Goal: Task Accomplishment & Management: Manage account settings

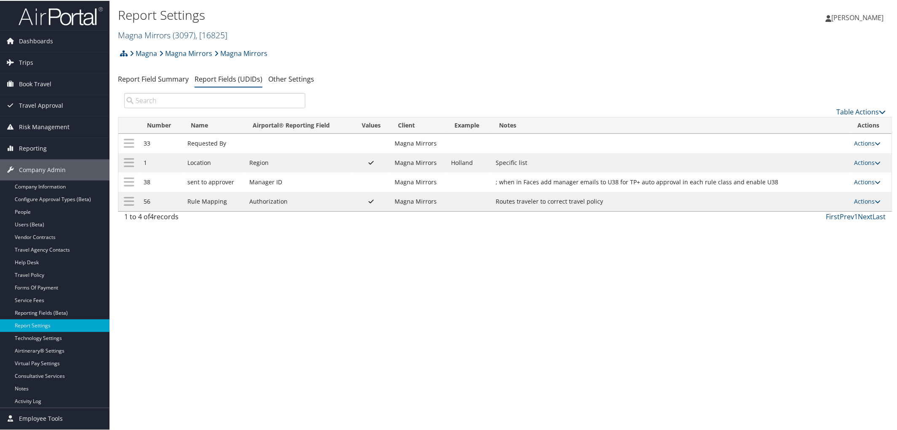
click at [163, 37] on link "Magna Mirrors ( 3097 ) , [ 16825 ]" at bounding box center [172, 34] width 109 height 11
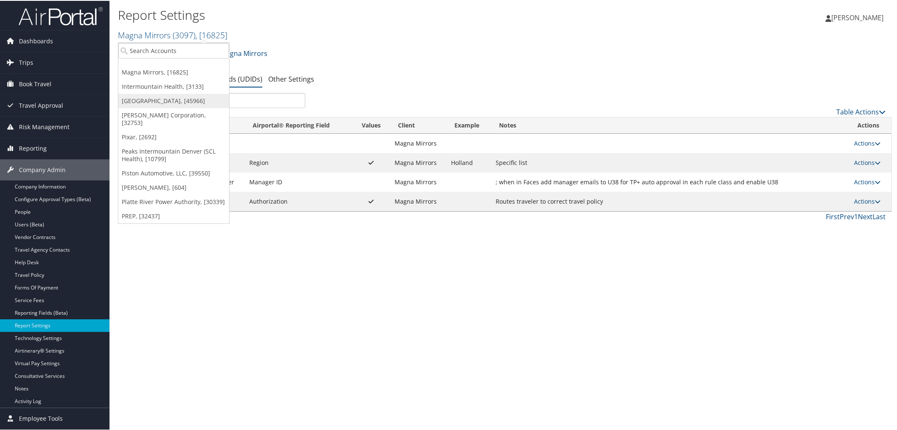
click at [169, 106] on link "[GEOGRAPHIC_DATA], [45966]" at bounding box center [173, 100] width 111 height 14
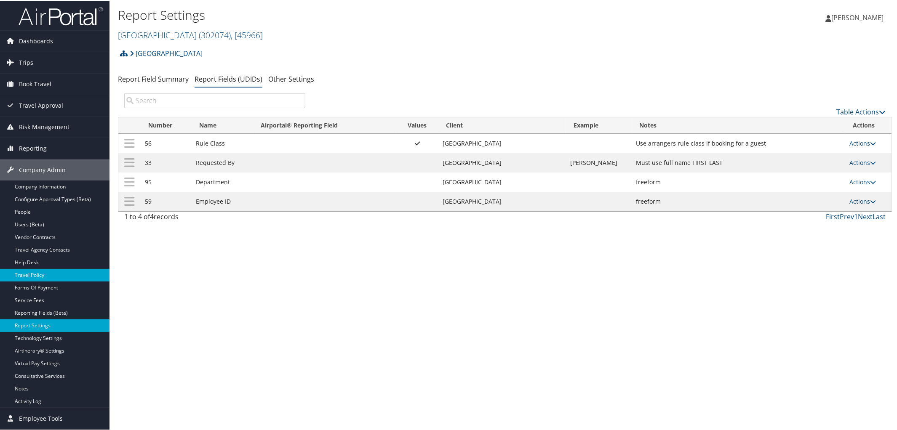
click at [40, 274] on link "Travel Policy" at bounding box center [54, 274] width 109 height 13
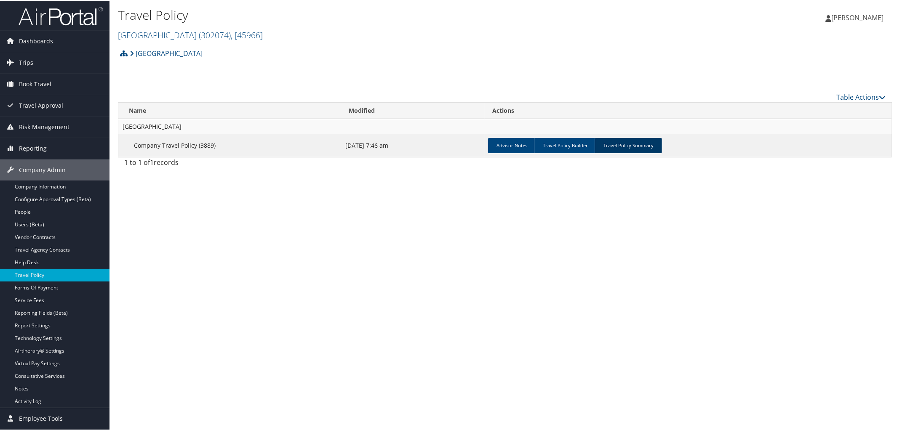
click at [623, 147] on link "Travel Policy Summary" at bounding box center [627, 144] width 67 height 15
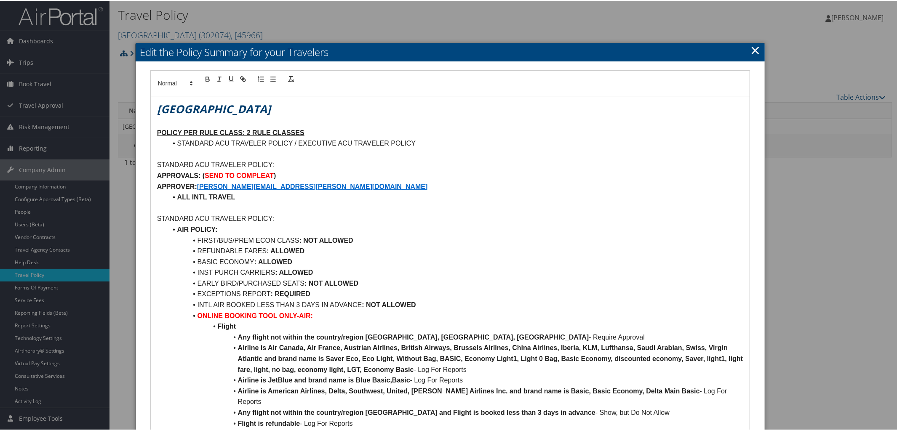
scroll to position [0, 0]
click at [285, 186] on p "APPROVER: SARA.PARKER@ACU.EDU" at bounding box center [450, 185] width 586 height 11
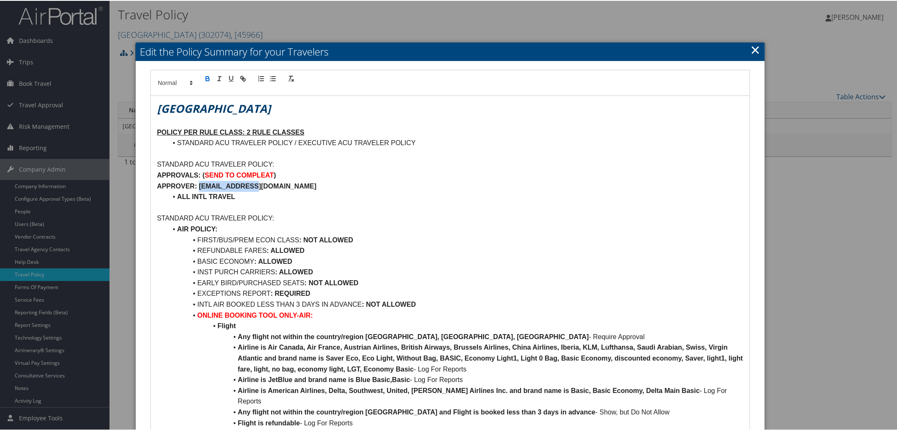
drag, startPoint x: 199, startPoint y: 186, endPoint x: 266, endPoint y: 186, distance: 66.9
click at [266, 186] on p "APPROVER: SSS05A@ACU.EDU" at bounding box center [450, 185] width 586 height 11
click at [243, 79] on icon "button" at bounding box center [243, 78] width 8 height 8
type input "mailto:SSS05A@ACU.EDU"
click at [284, 203] on link at bounding box center [280, 201] width 19 height 6
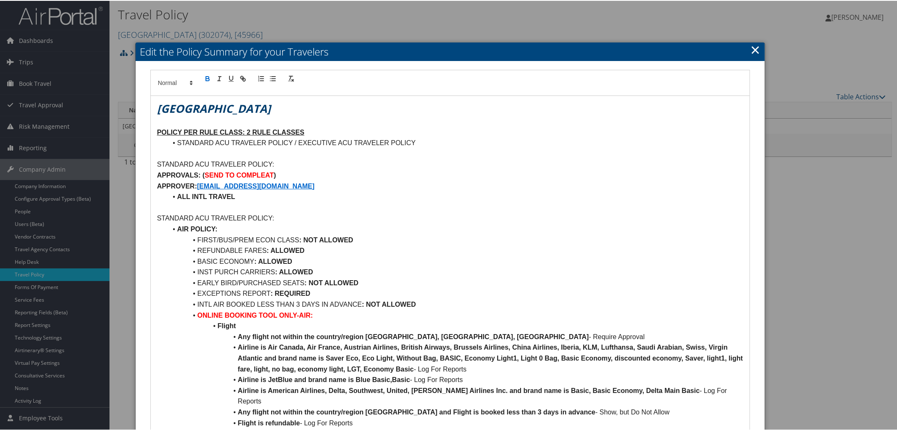
click at [431, 199] on li "ALL INTL TRAVEL" at bounding box center [455, 196] width 576 height 11
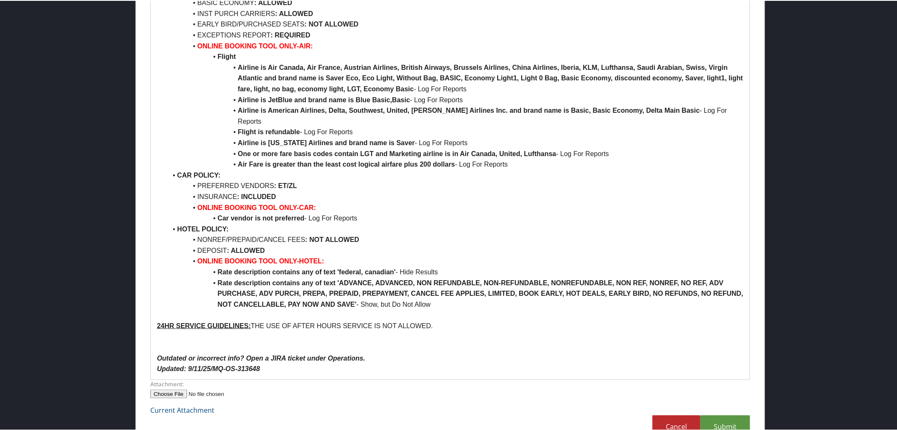
scroll to position [725, 0]
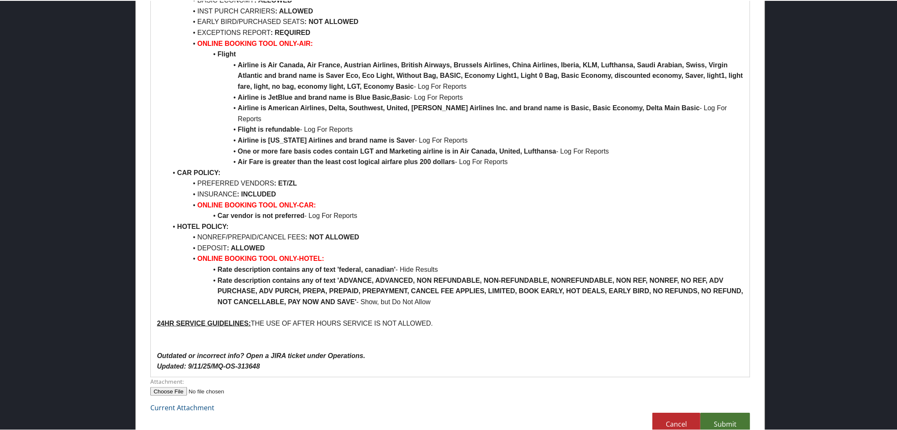
click at [713, 412] on link "Submit" at bounding box center [725, 423] width 50 height 23
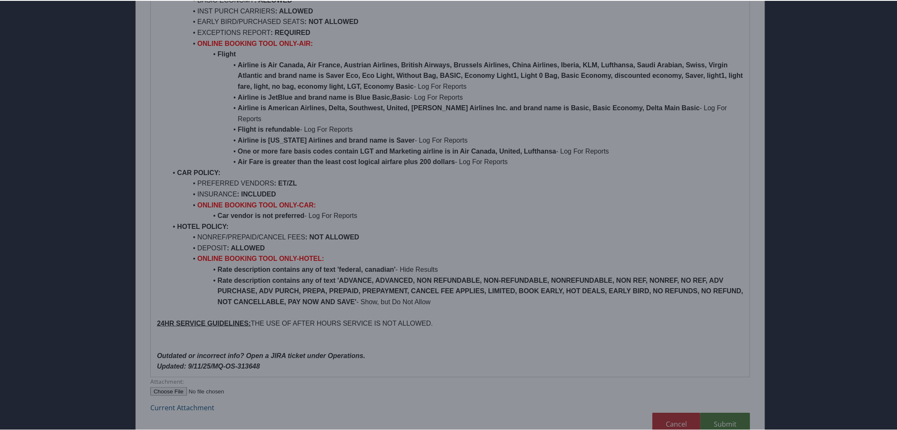
scroll to position [20, 0]
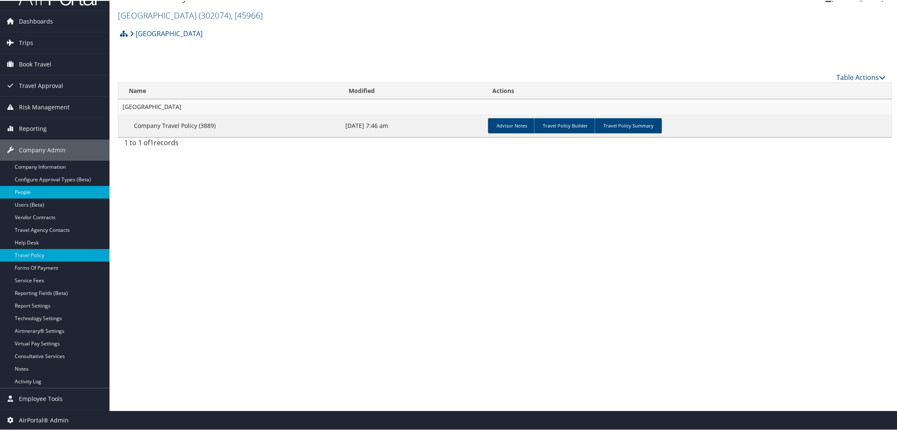
click at [42, 188] on link "People" at bounding box center [54, 191] width 109 height 13
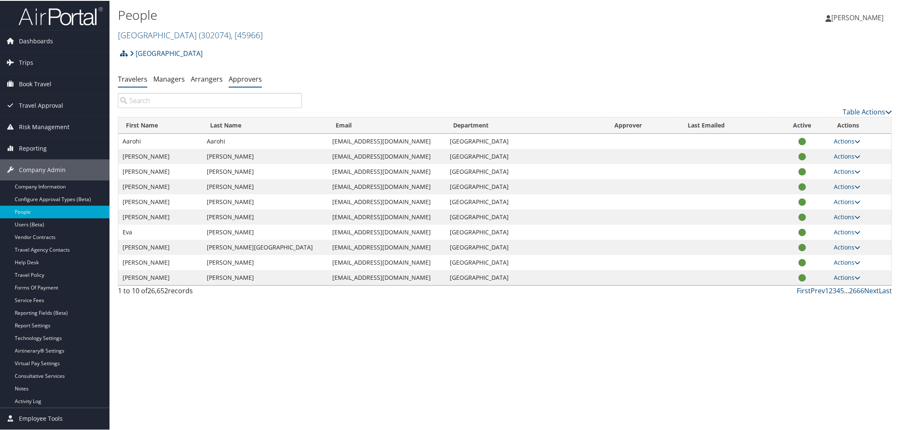
click at [243, 78] on link "Approvers" at bounding box center [245, 78] width 33 height 9
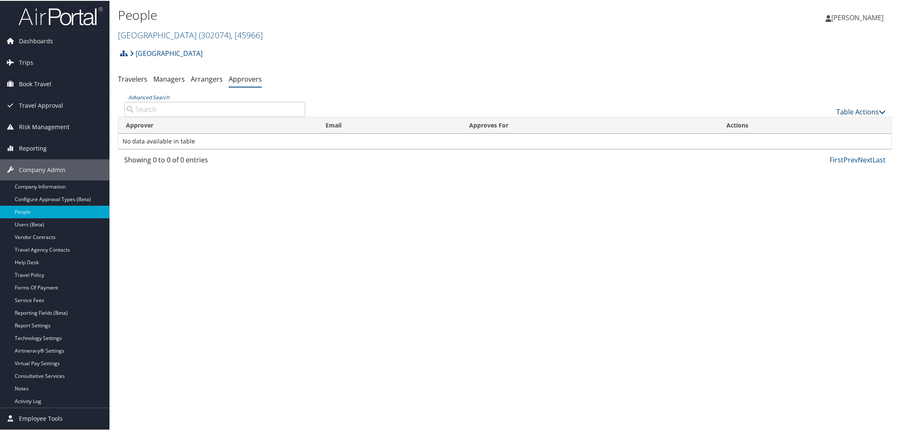
click at [872, 110] on link "Table Actions" at bounding box center [860, 111] width 49 height 9
click at [815, 120] on link "Add An Approver" at bounding box center [832, 124] width 111 height 14
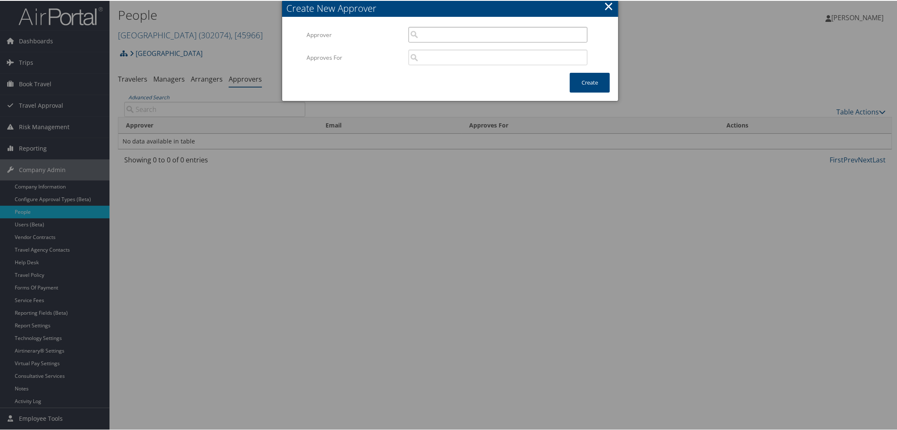
click at [437, 37] on input "search" at bounding box center [497, 34] width 179 height 16
type input "A"
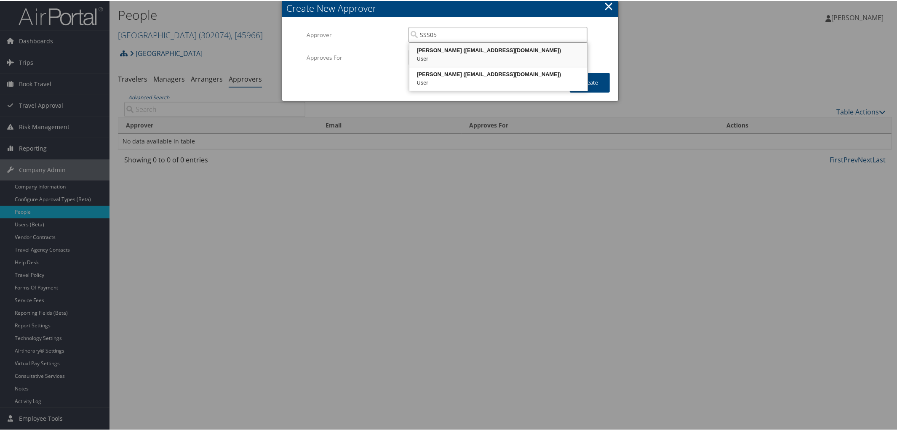
click at [449, 50] on div "[PERSON_NAME] ([EMAIL_ADDRESS][DOMAIN_NAME])" at bounding box center [499, 49] width 176 height 8
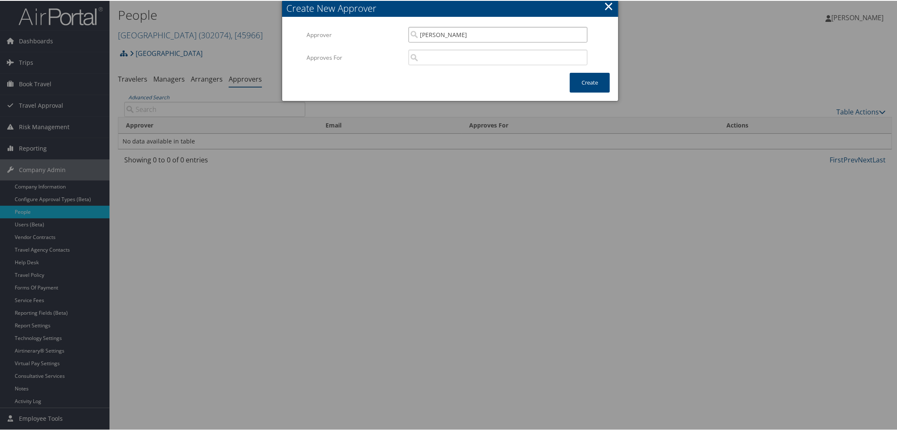
type input "[PERSON_NAME]"
click at [449, 56] on input "search" at bounding box center [497, 57] width 179 height 16
click at [451, 73] on div "[GEOGRAPHIC_DATA][DEMOGRAPHIC_DATA] (302074)" at bounding box center [499, 72] width 176 height 8
type input "[GEOGRAPHIC_DATA]"
click at [589, 82] on button "Create" at bounding box center [590, 82] width 40 height 20
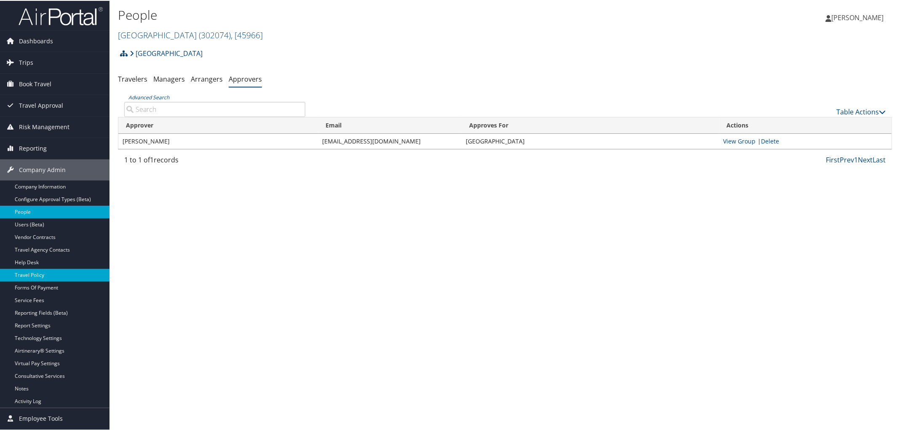
click at [35, 274] on link "Travel Policy" at bounding box center [54, 274] width 109 height 13
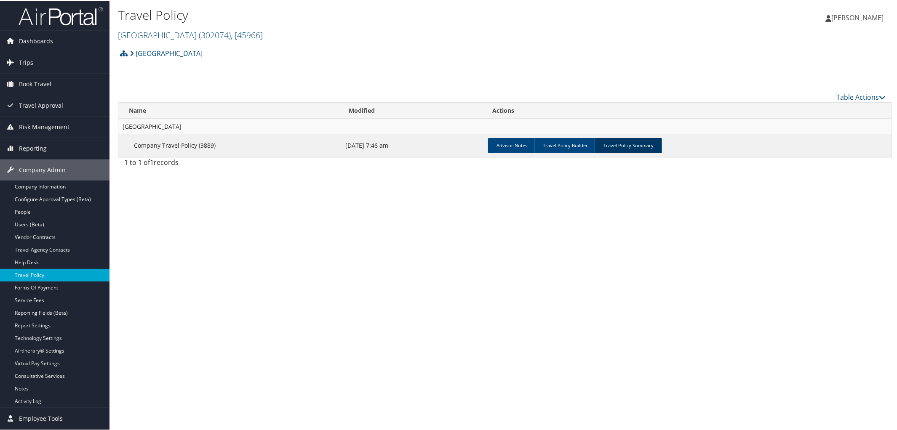
click at [615, 144] on link "Travel Policy Summary" at bounding box center [627, 144] width 67 height 15
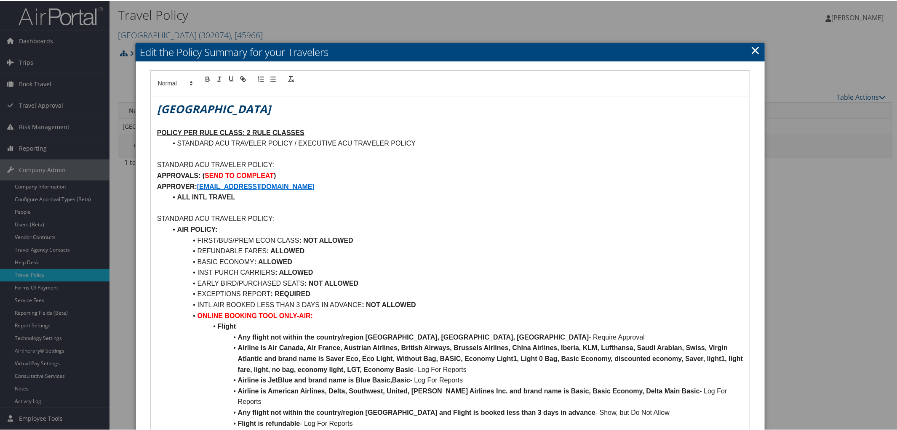
click at [470, 207] on p at bounding box center [450, 207] width 586 height 11
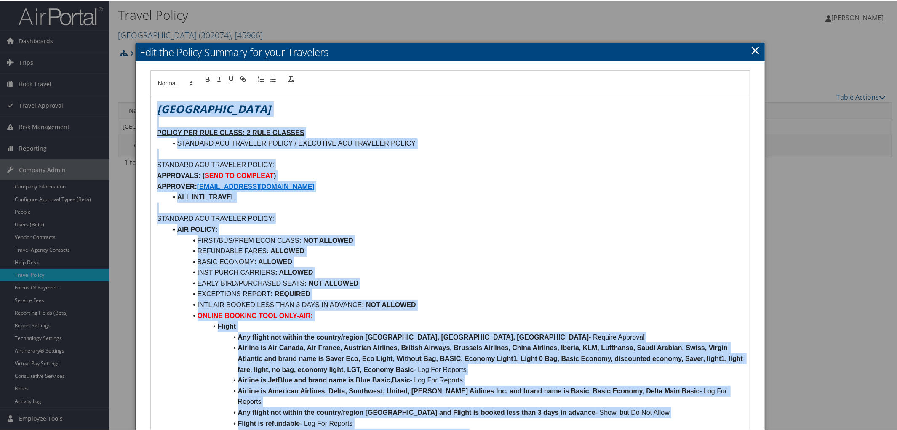
copy div "Abilene [DEMOGRAPHIC_DATA] University POLICY PER RULE CLASS: 2 RULE CLASSES STA…"
click at [602, 197] on li "ALL INTL TRAVEL" at bounding box center [455, 196] width 576 height 11
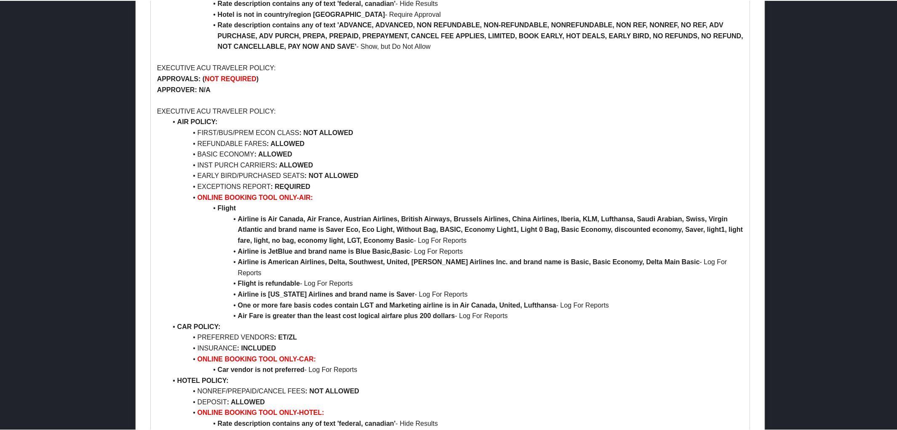
scroll to position [725, 0]
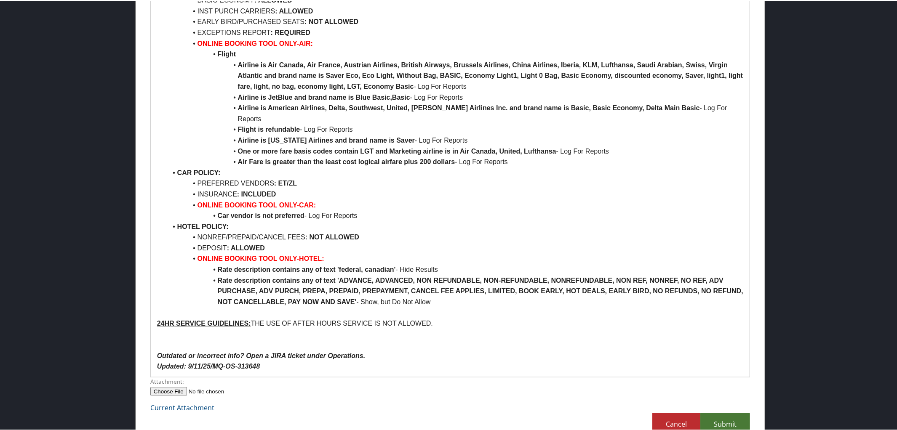
click at [734, 412] on link "Submit" at bounding box center [725, 423] width 50 height 23
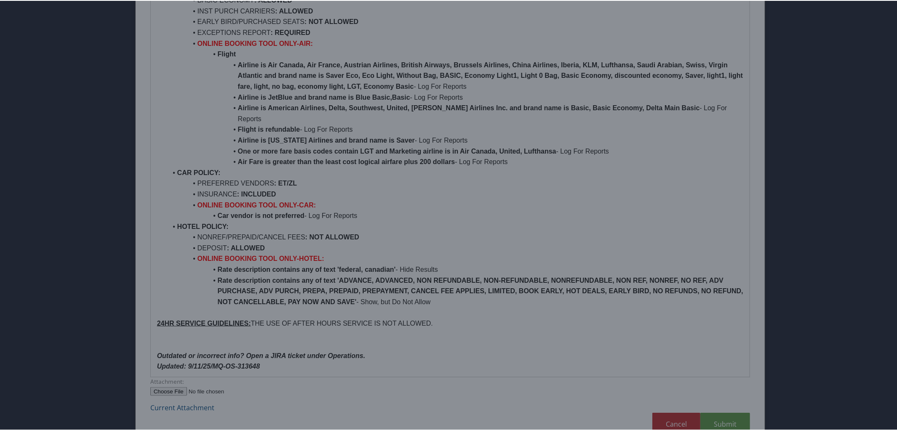
scroll to position [20, 0]
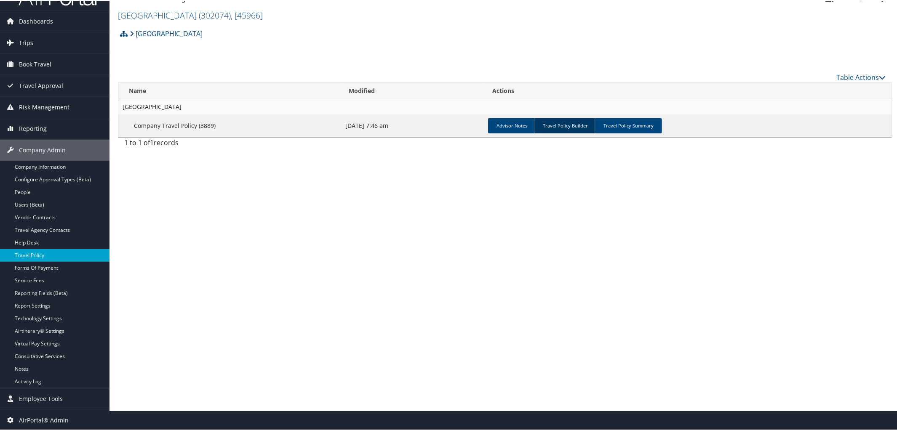
click at [553, 121] on link "Travel Policy Builder" at bounding box center [565, 124] width 62 height 15
